Goal: Information Seeking & Learning: Learn about a topic

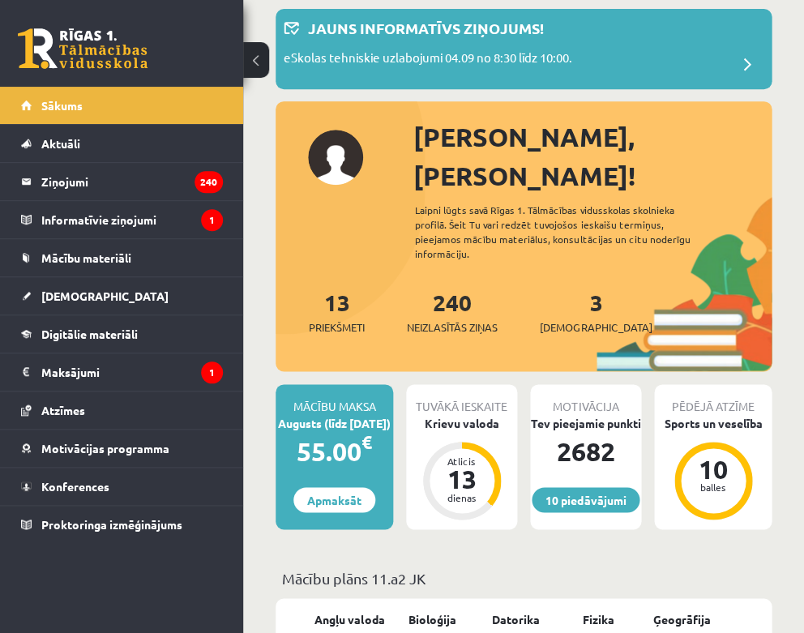
scroll to position [85, 0]
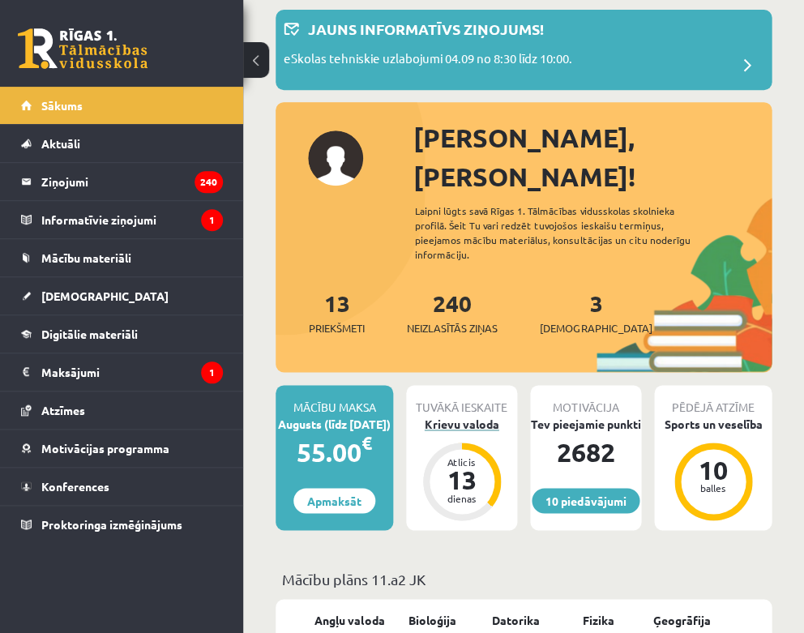
click at [448, 416] on div "Krievu valoda" at bounding box center [461, 424] width 111 height 17
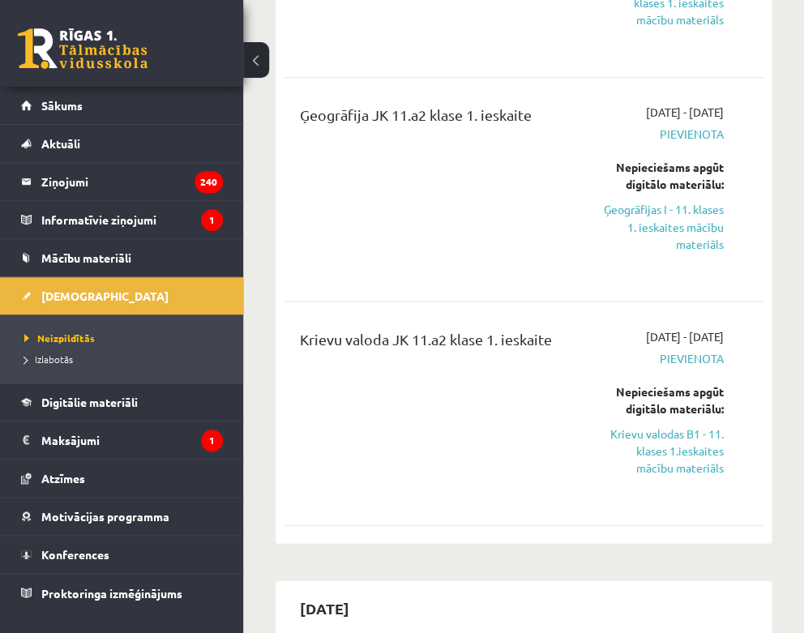
scroll to position [363, 0]
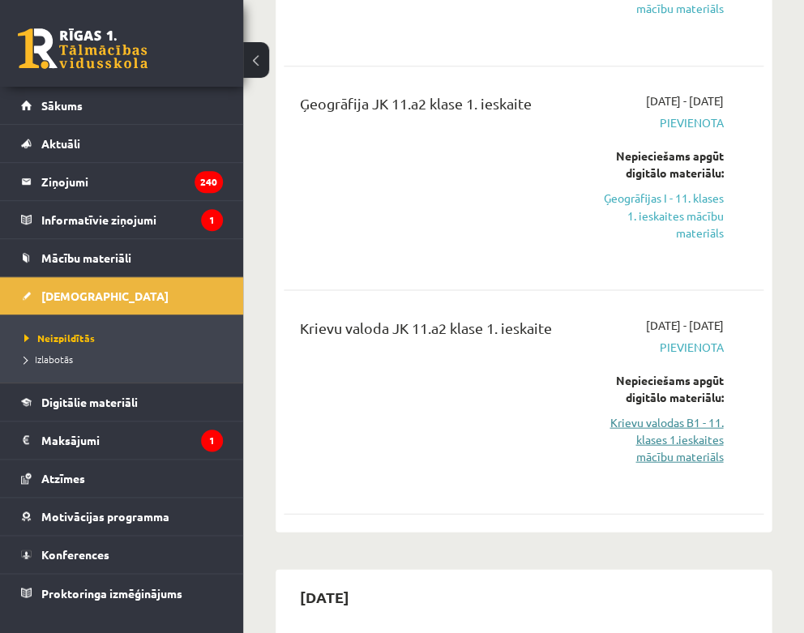
click at [668, 427] on link "Krievu valodas B1 - 11. klases 1.ieskaites mācību materiāls" at bounding box center [660, 438] width 125 height 51
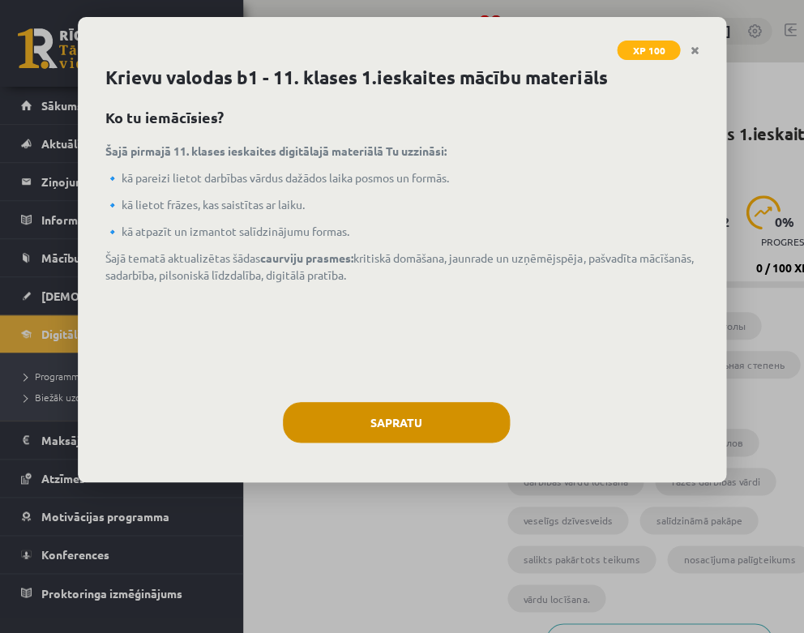
click at [420, 431] on button "Sapratu" at bounding box center [396, 422] width 227 height 41
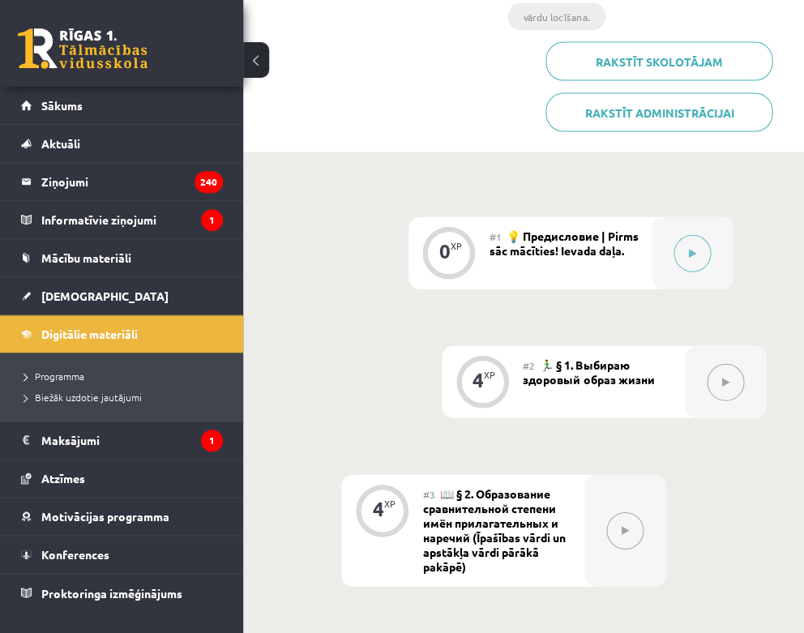
scroll to position [588, 0]
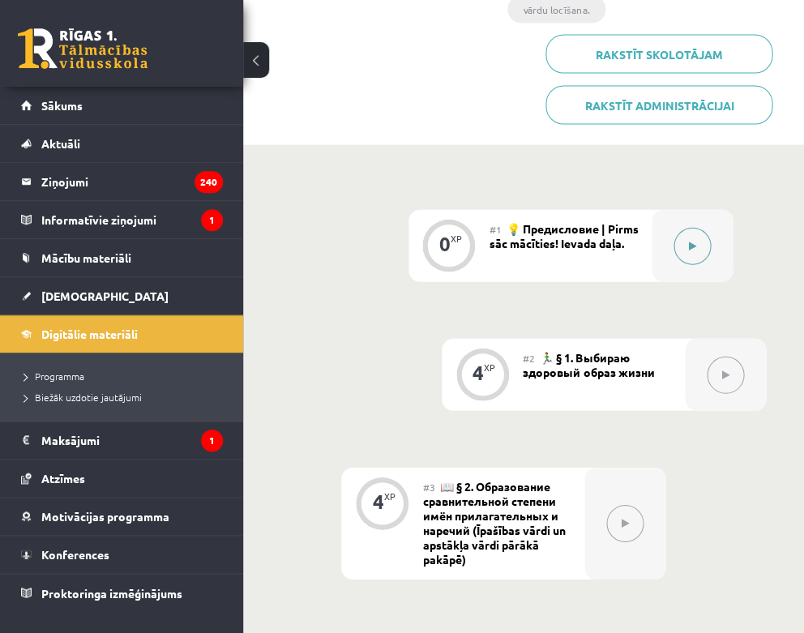
click at [695, 243] on icon at bounding box center [691, 246] width 7 height 10
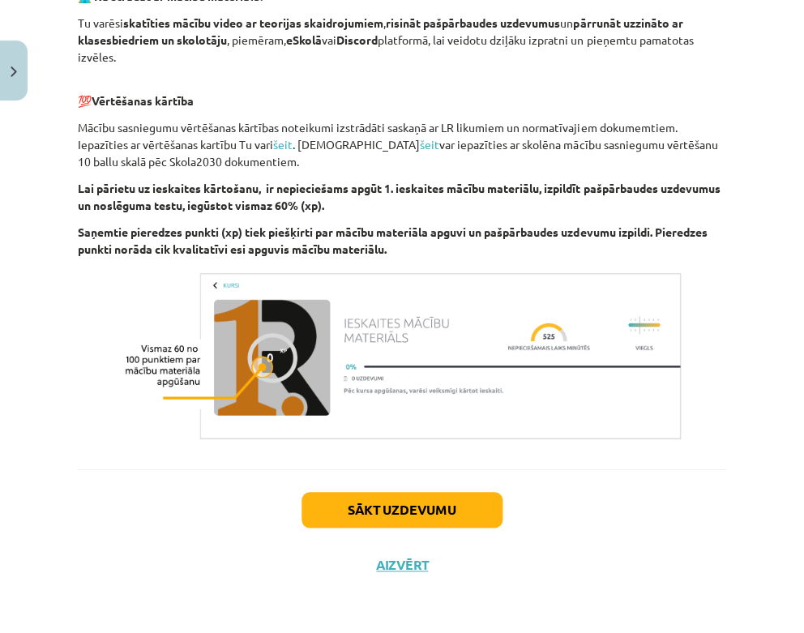
scroll to position [1070, 0]
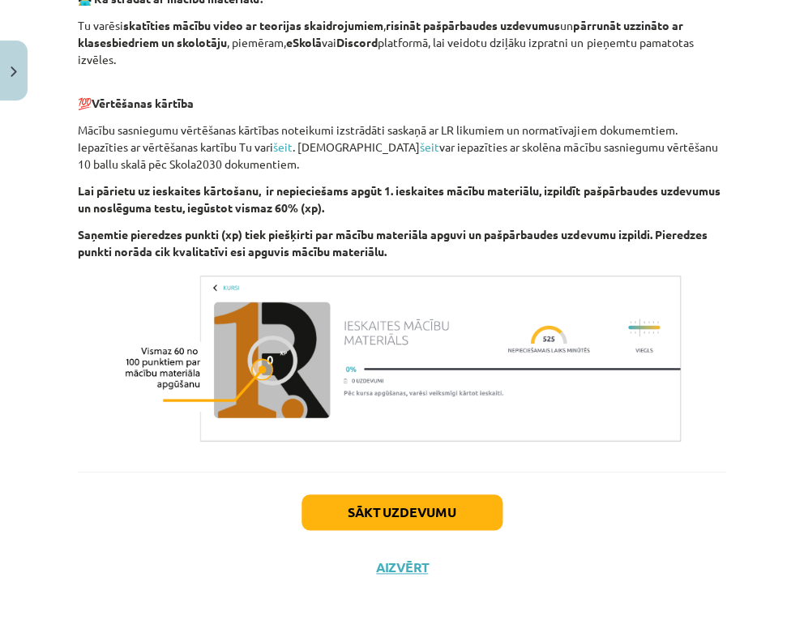
click at [444, 503] on button "Sākt uzdevumu" at bounding box center [401, 512] width 201 height 36
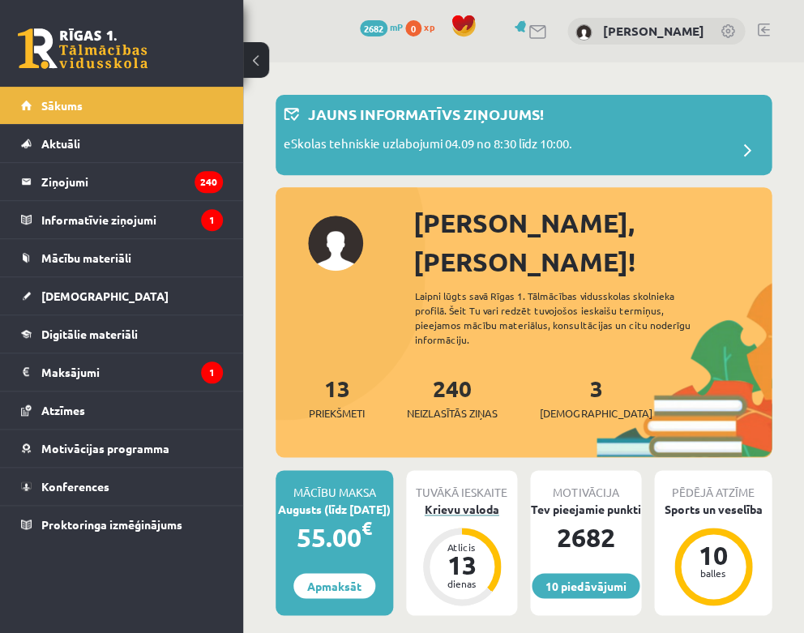
click at [461, 501] on div "Krievu valoda" at bounding box center [461, 509] width 111 height 17
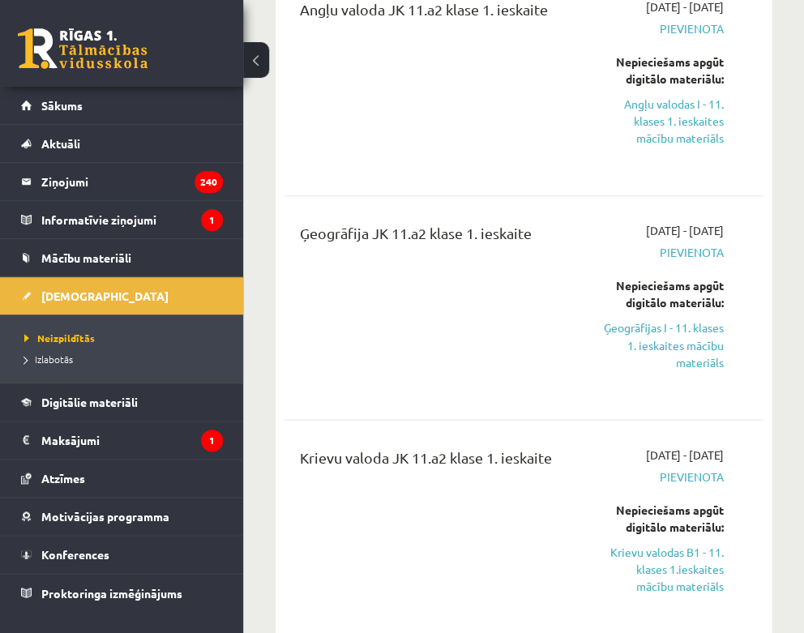
scroll to position [234, 0]
click at [649, 566] on link "Krievu valodas B1 - 11. klases 1.ieskaites mācību materiāls" at bounding box center [660, 567] width 125 height 51
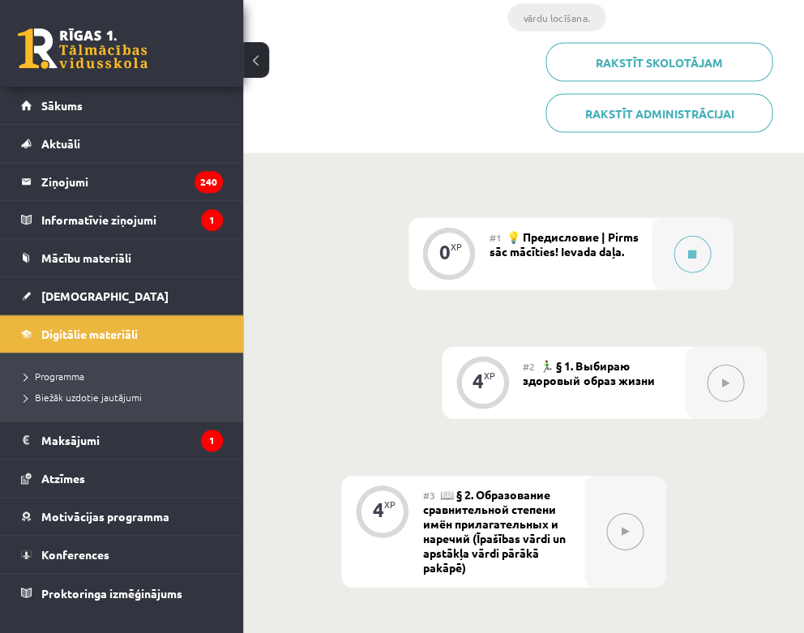
scroll to position [583, 0]
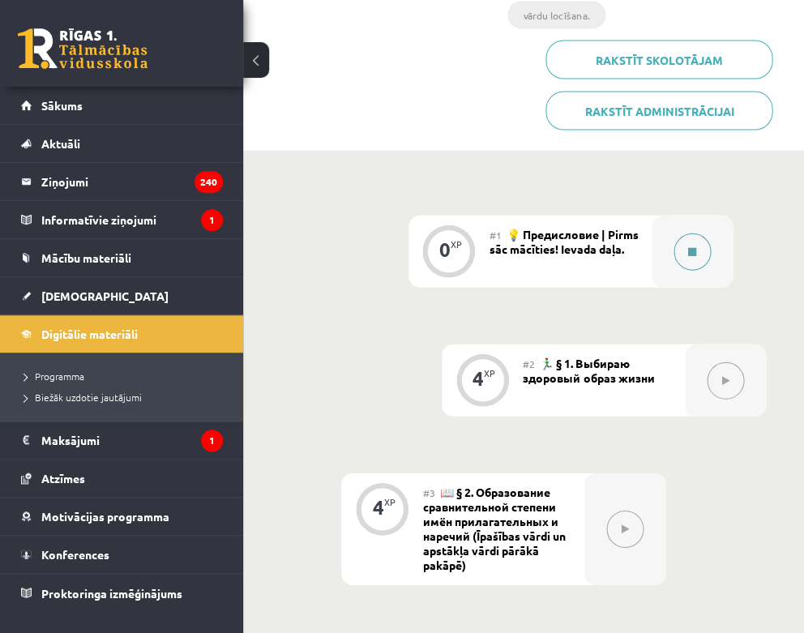
click at [699, 251] on button at bounding box center [691, 251] width 37 height 37
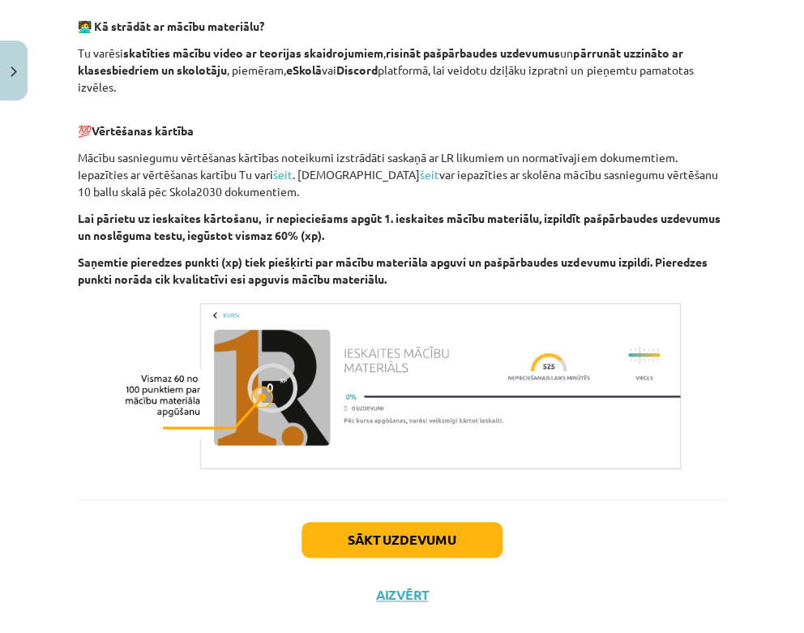
scroll to position [1062, 0]
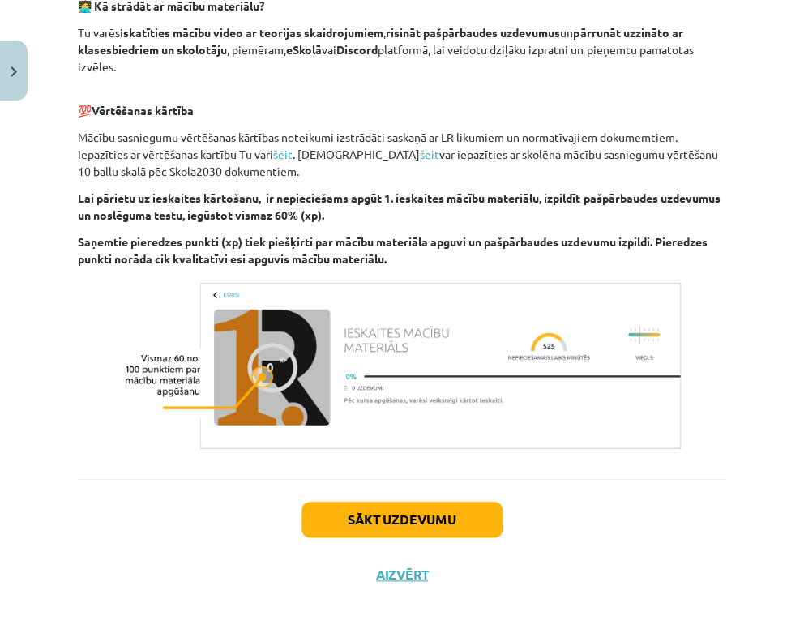
click at [429, 512] on button "Sākt uzdevumu" at bounding box center [401, 520] width 201 height 36
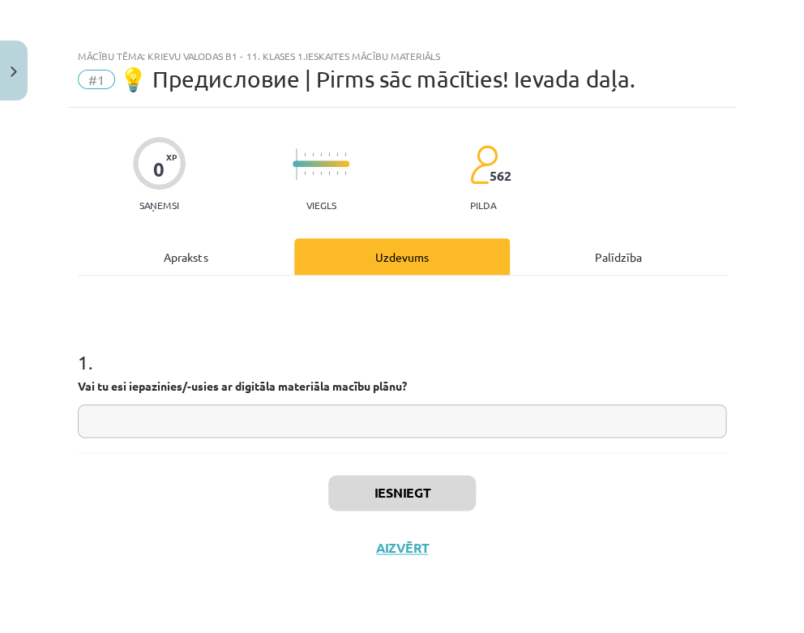
click at [297, 419] on input "text" at bounding box center [402, 420] width 648 height 33
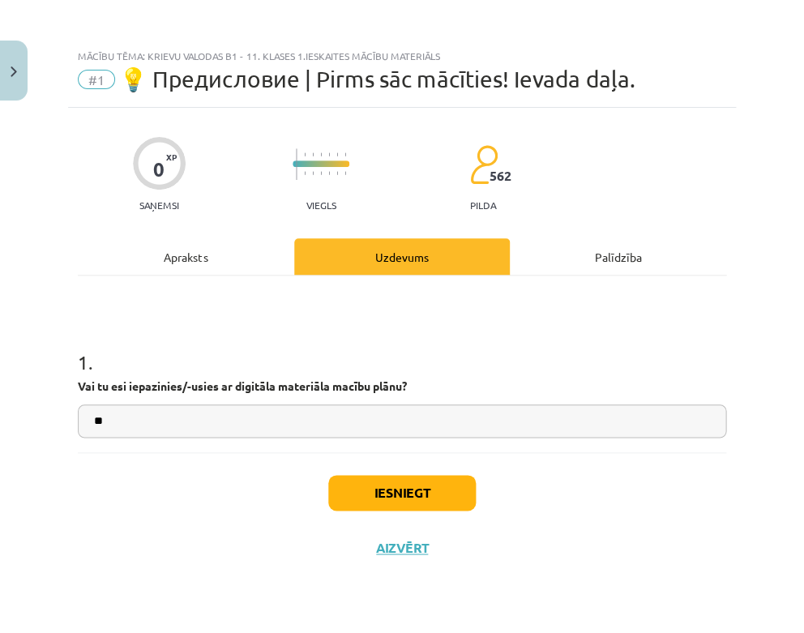
type input "**"
click at [421, 500] on button "Iesniegt" at bounding box center [401, 493] width 147 height 36
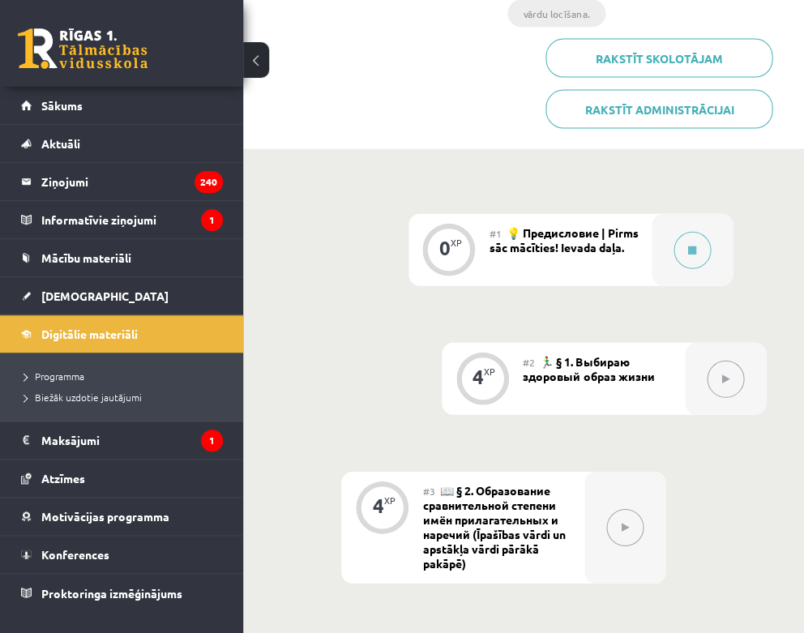
scroll to position [587, 0]
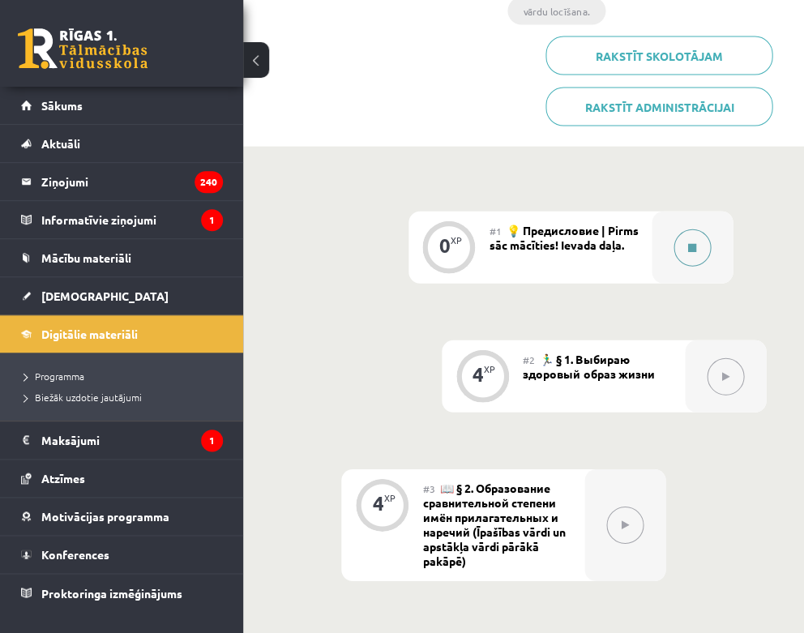
click at [706, 241] on button at bounding box center [691, 247] width 37 height 37
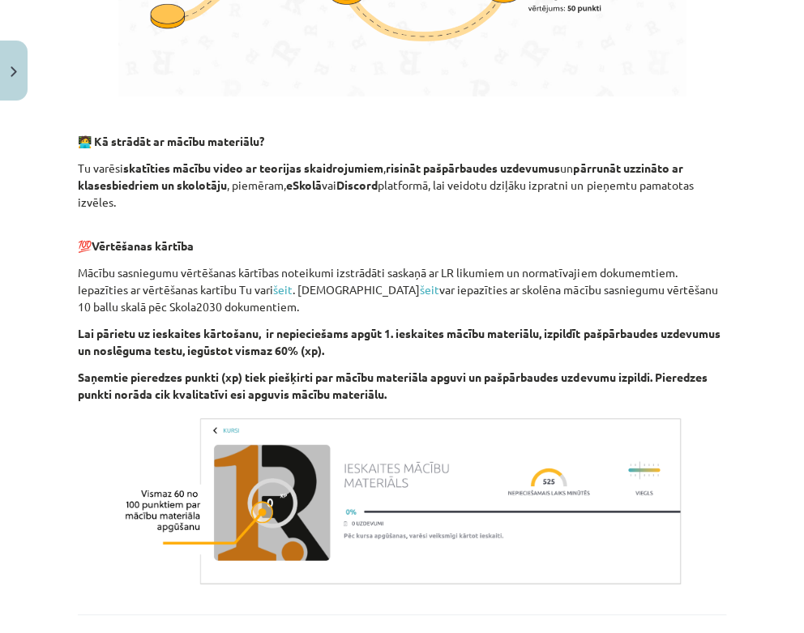
scroll to position [1070, 0]
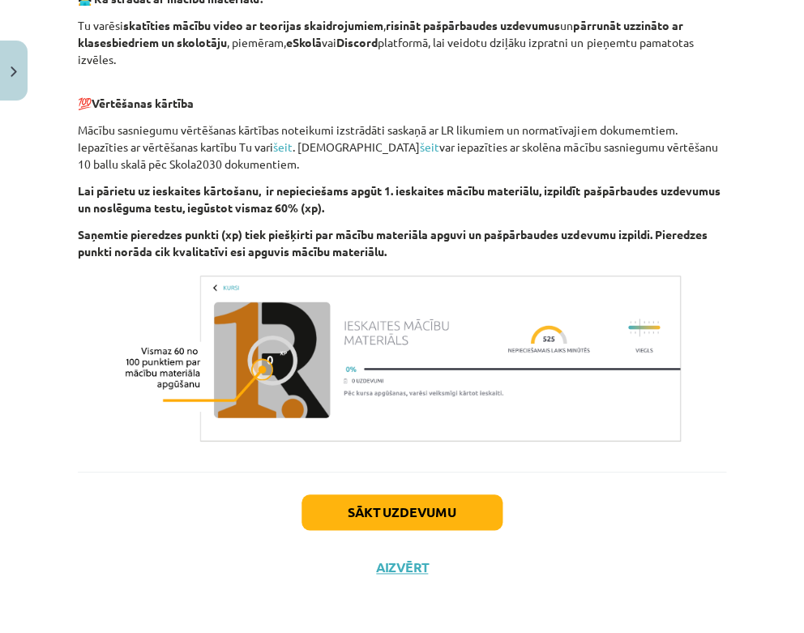
click at [427, 510] on button "Sākt uzdevumu" at bounding box center [401, 512] width 201 height 36
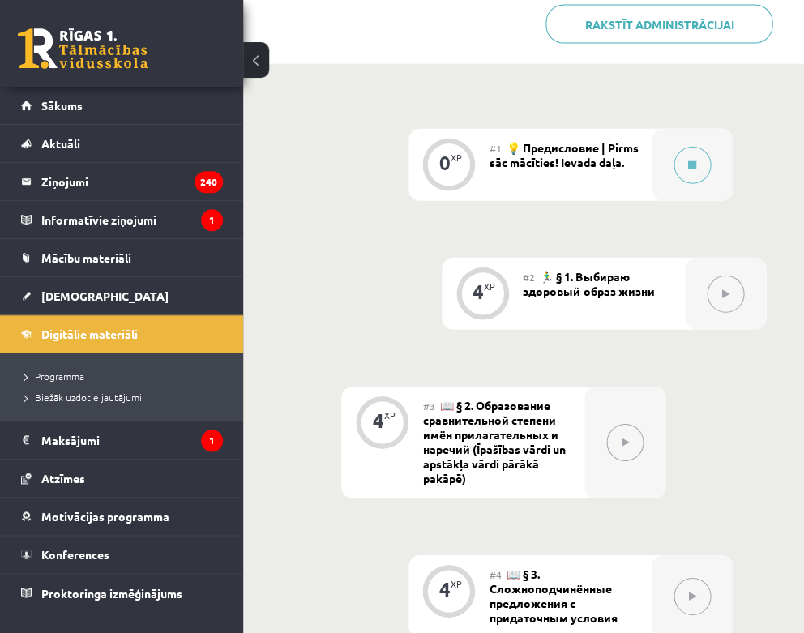
scroll to position [689, 0]
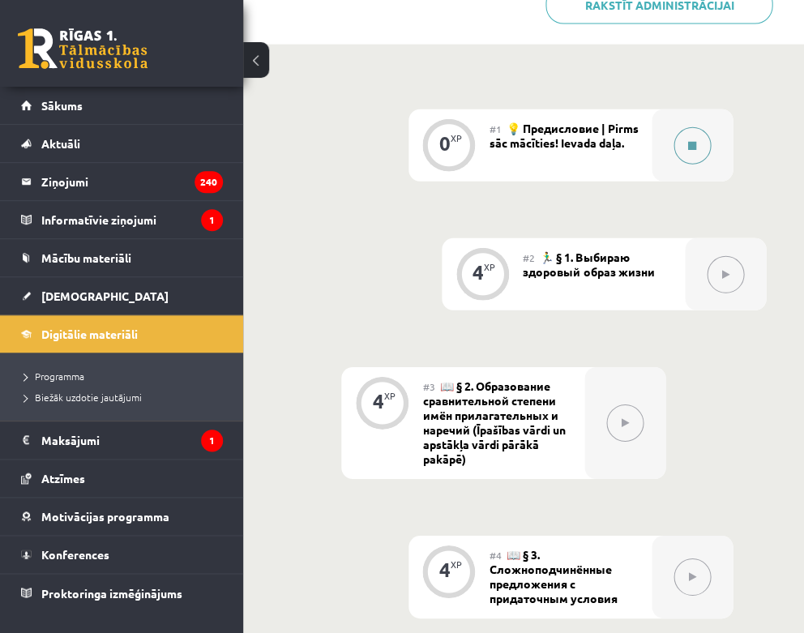
click at [702, 154] on button at bounding box center [691, 145] width 37 height 37
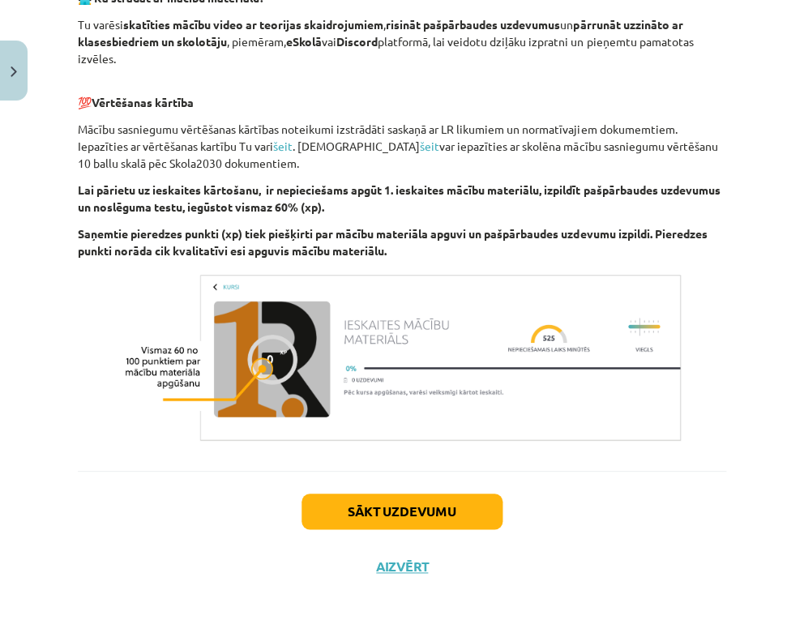
scroll to position [1070, 0]
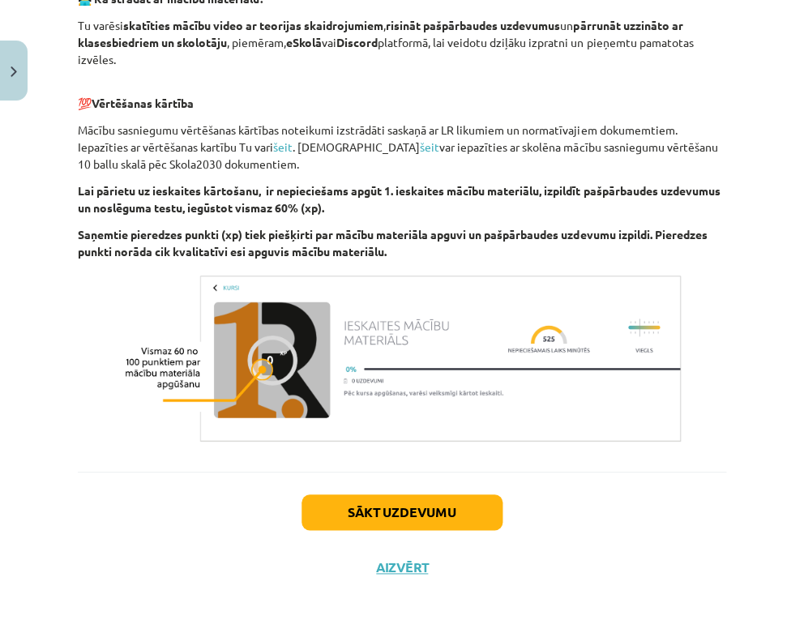
click at [399, 505] on button "Sākt uzdevumu" at bounding box center [401, 512] width 201 height 36
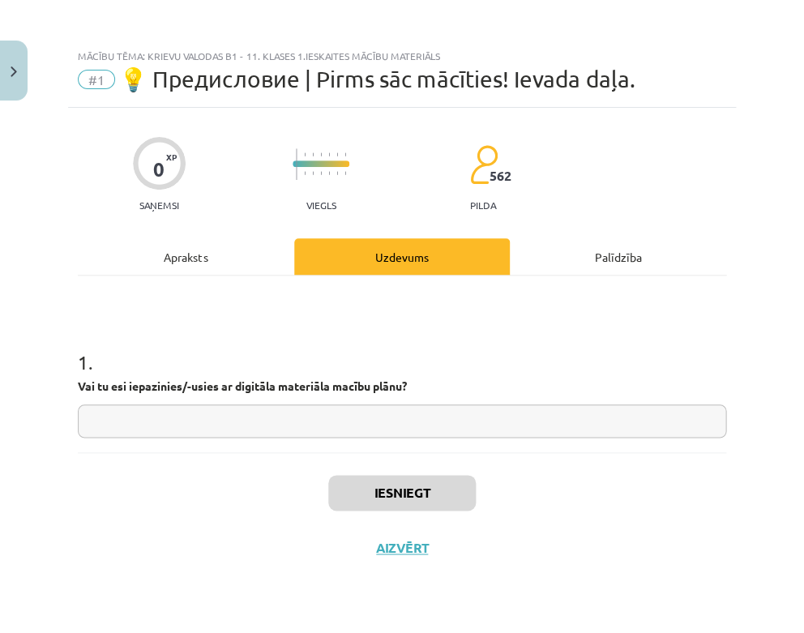
scroll to position [0, 0]
click at [388, 421] on input "text" at bounding box center [402, 420] width 648 height 33
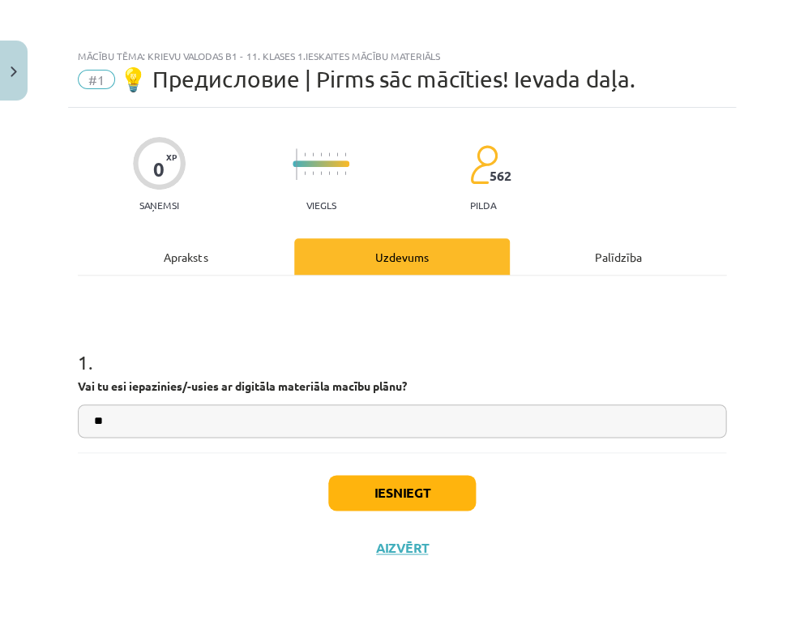
type input "**"
click at [435, 486] on button "Iesniegt" at bounding box center [401, 493] width 147 height 36
